Goal: Information Seeking & Learning: Learn about a topic

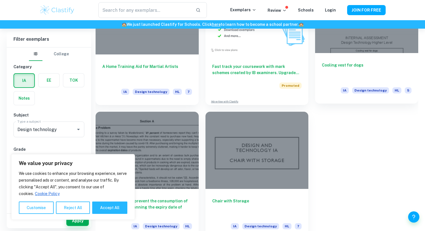
scroll to position [1135, 0]
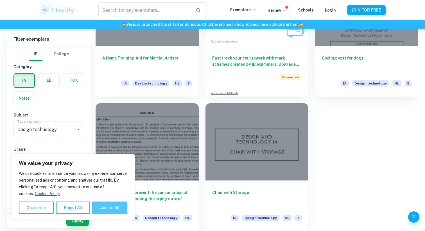
click at [117, 208] on button "Accept All" at bounding box center [109, 208] width 35 height 12
checkbox input "true"
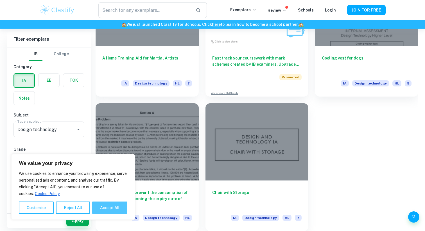
checkbox input "true"
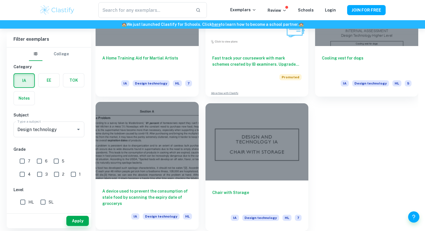
click at [131, 173] on div at bounding box center [147, 140] width 103 height 77
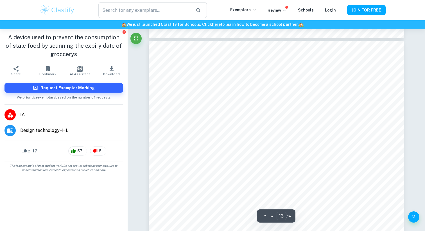
scroll to position [4475, 0]
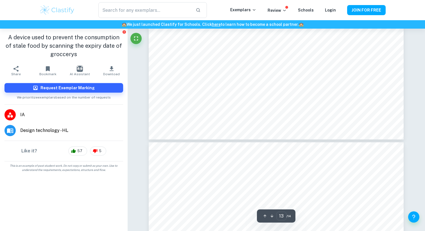
type input "14"
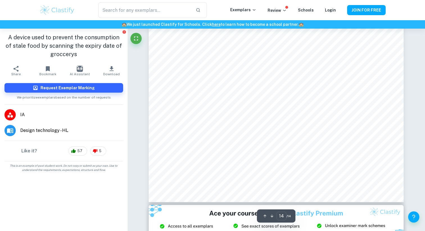
scroll to position [5048, 0]
